Goal: Information Seeking & Learning: Learn about a topic

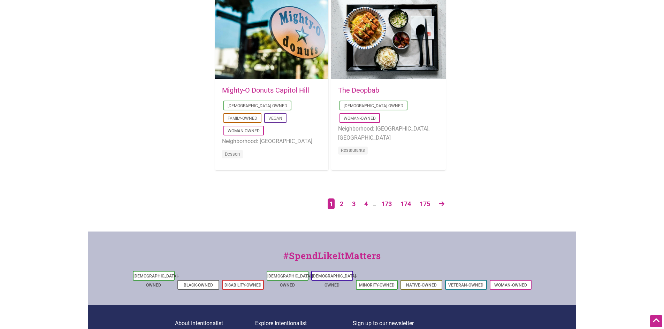
scroll to position [1185, 0]
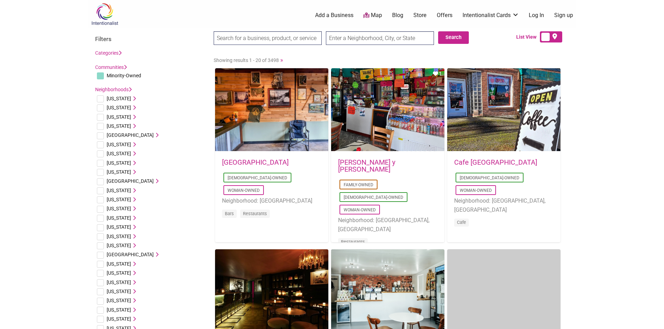
click at [399, 39] on input "text" at bounding box center [380, 38] width 108 height 14
type input "Seattle, WA, USA"
click at [452, 34] on button "Search" at bounding box center [453, 37] width 31 height 13
click at [559, 39] on label at bounding box center [551, 36] width 22 height 11
click at [559, 39] on input "checkbox" at bounding box center [560, 37] width 5 height 5
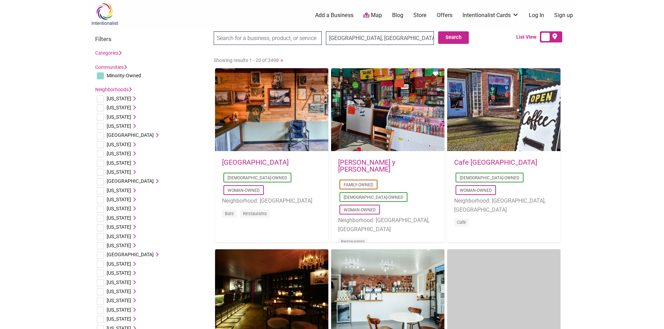
checkbox input "true"
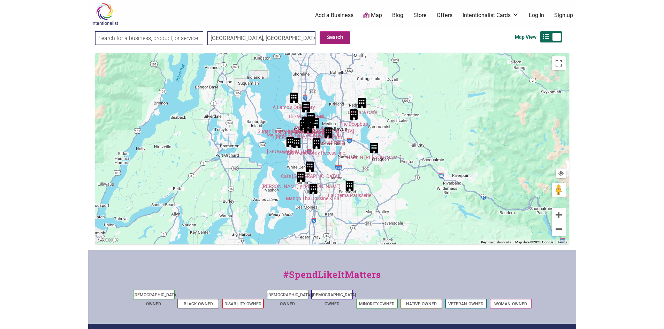
click at [333, 36] on button "Search" at bounding box center [335, 37] width 31 height 13
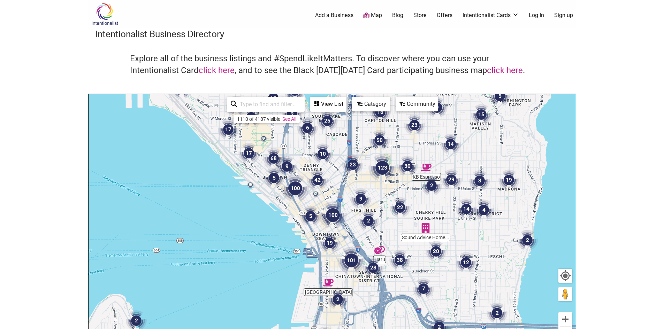
click at [352, 164] on img "23" at bounding box center [352, 164] width 21 height 21
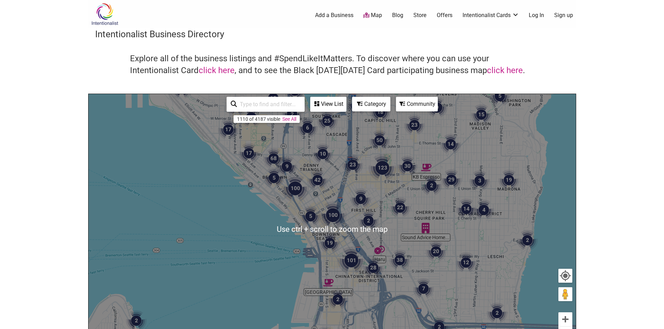
scroll to position [35, 0]
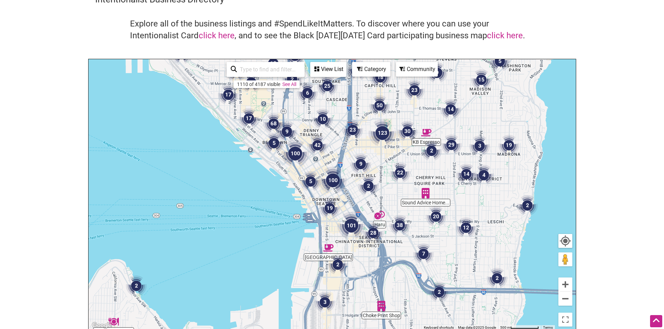
click at [360, 161] on img "9" at bounding box center [360, 164] width 21 height 21
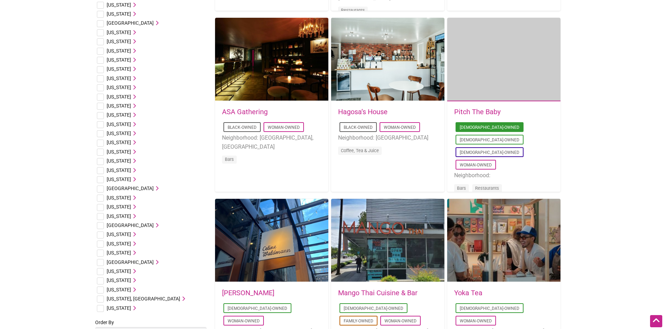
scroll to position [70, 0]
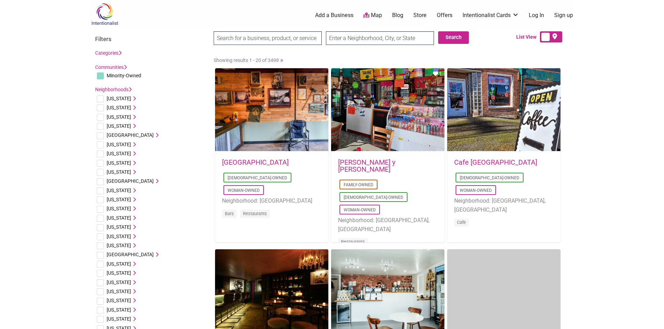
click at [355, 41] on input "text" at bounding box center [380, 38] width 108 height 14
click at [380, 39] on input "text" at bounding box center [380, 38] width 108 height 14
type input "Seattle, WA, USA"
click at [450, 35] on button "Search" at bounding box center [453, 37] width 31 height 13
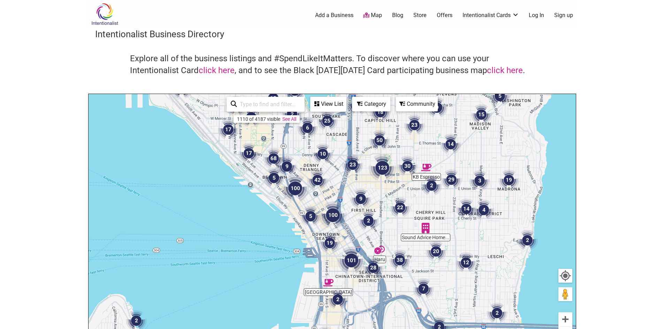
click at [370, 220] on img "2" at bounding box center [368, 221] width 21 height 21
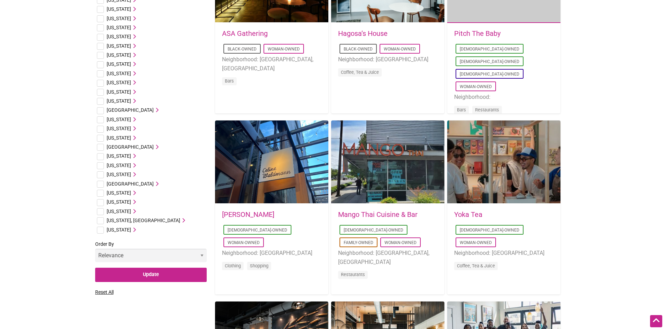
scroll to position [314, 0]
